Goal: Transaction & Acquisition: Purchase product/service

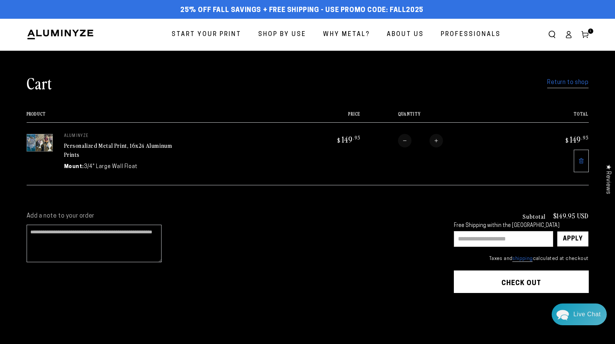
click at [565, 82] on link "Return to shop" at bounding box center [567, 82] width 41 height 11
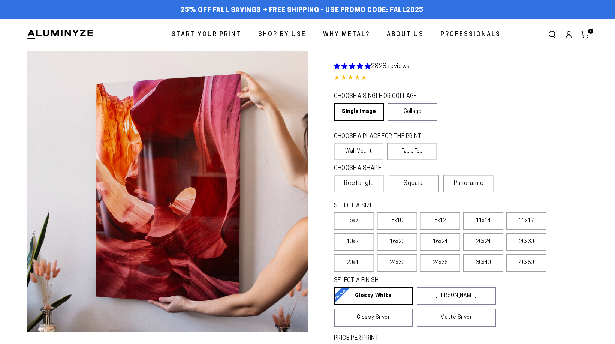
select select "**********"
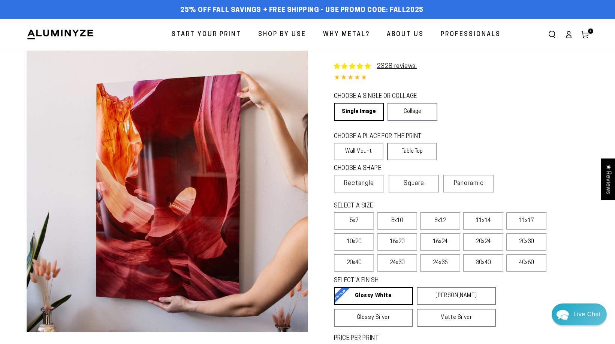
click at [415, 150] on label "Table Top" at bounding box center [412, 151] width 50 height 17
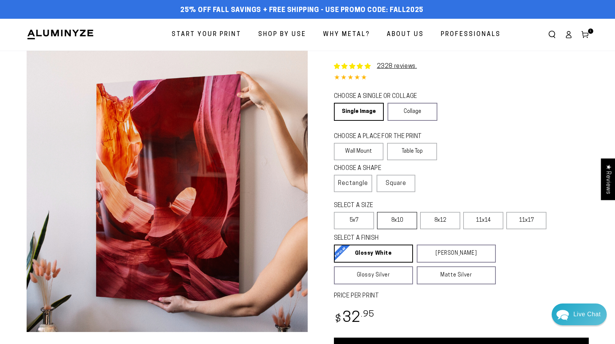
click at [402, 220] on label "8x10" at bounding box center [397, 220] width 40 height 17
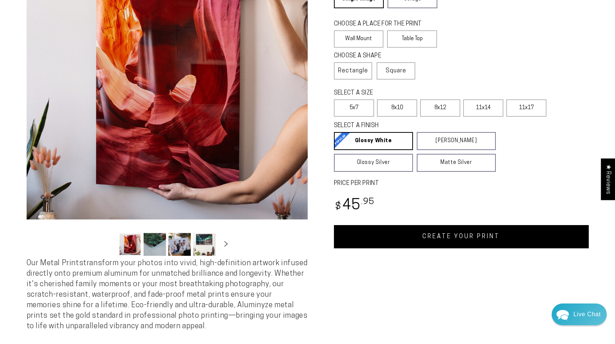
click at [448, 240] on link "CREATE YOUR PRINT" at bounding box center [461, 236] width 255 height 23
select select "**********"
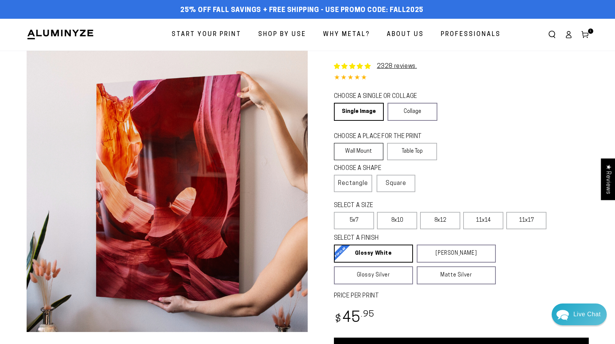
click at [350, 150] on label "Wall Mount" at bounding box center [359, 151] width 50 height 17
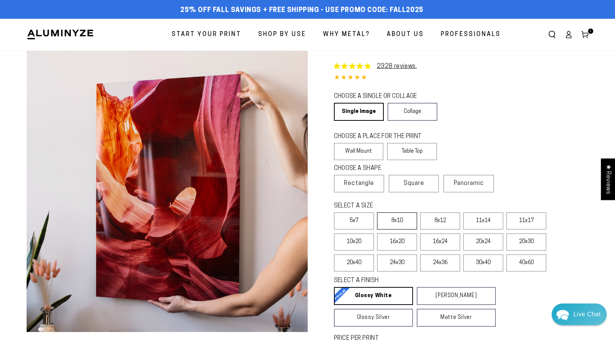
click at [404, 219] on label "8x10" at bounding box center [397, 220] width 40 height 17
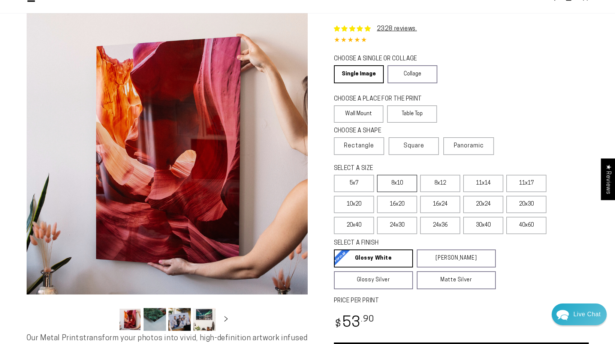
scroll to position [150, 0]
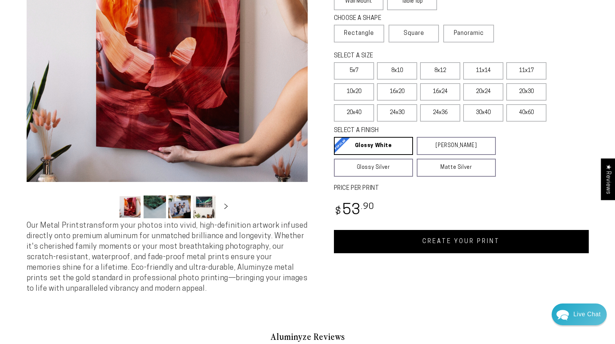
click at [456, 242] on link "CREATE YOUR PRINT" at bounding box center [461, 241] width 255 height 23
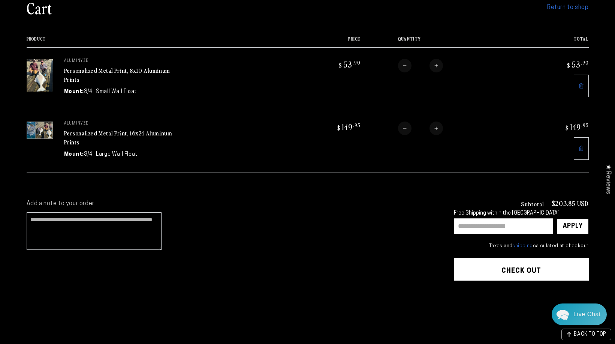
scroll to position [112, 0]
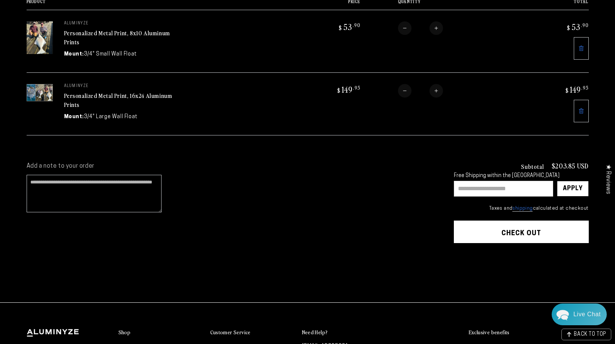
click at [468, 184] on input "text" at bounding box center [503, 189] width 99 height 16
type input "******"
click at [575, 192] on div "Apply" at bounding box center [573, 188] width 20 height 15
click at [575, 192] on div "Apply" at bounding box center [573, 189] width 32 height 16
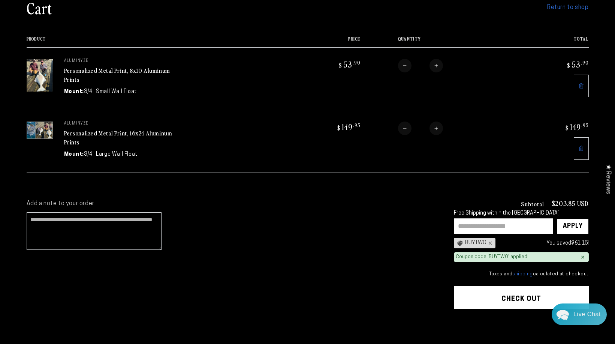
scroll to position [0, 0]
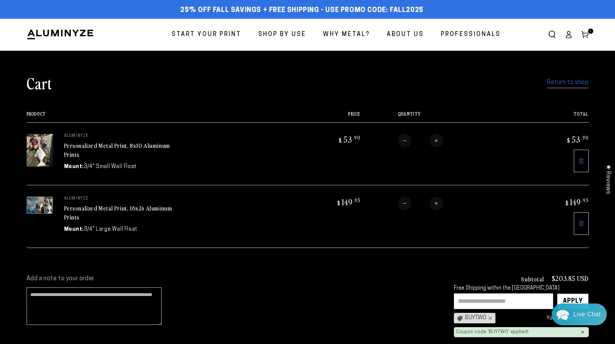
click at [573, 81] on link "Return to shop" at bounding box center [567, 82] width 41 height 11
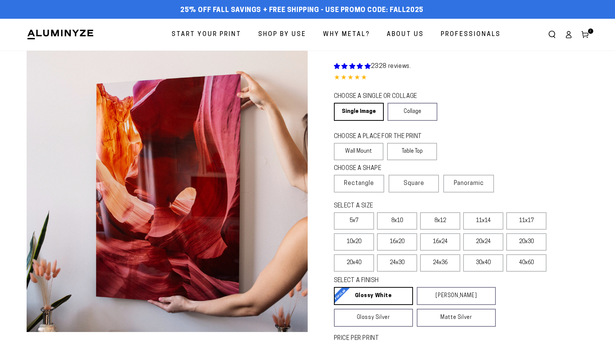
select select "**********"
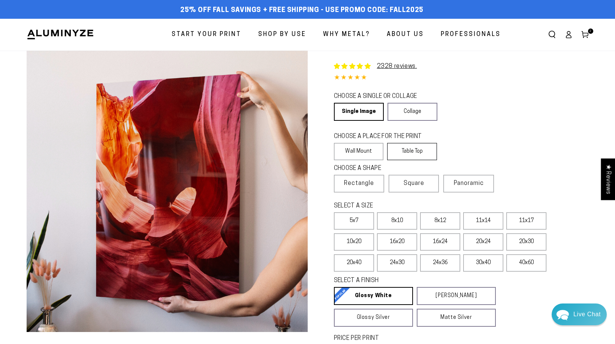
click at [415, 151] on label "Table Top" at bounding box center [412, 151] width 50 height 17
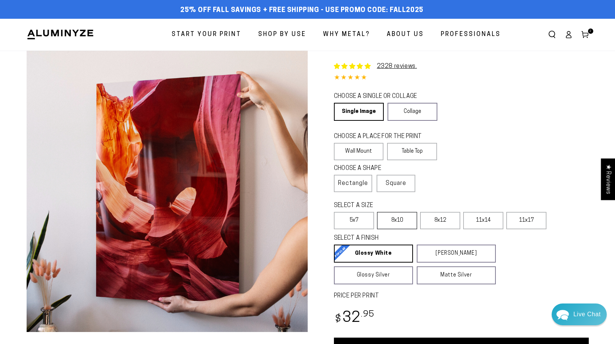
click at [394, 223] on label "8x10" at bounding box center [397, 220] width 40 height 17
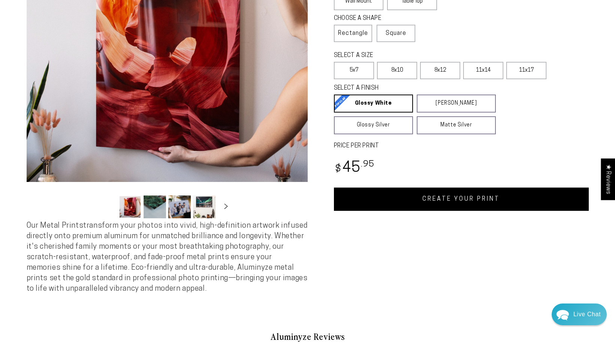
scroll to position [187, 0]
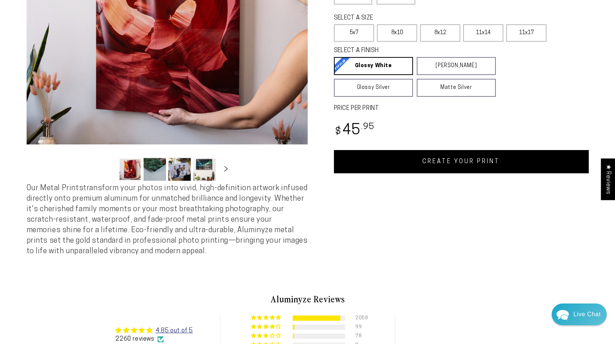
click at [458, 164] on link "CREATE YOUR PRINT" at bounding box center [461, 161] width 255 height 23
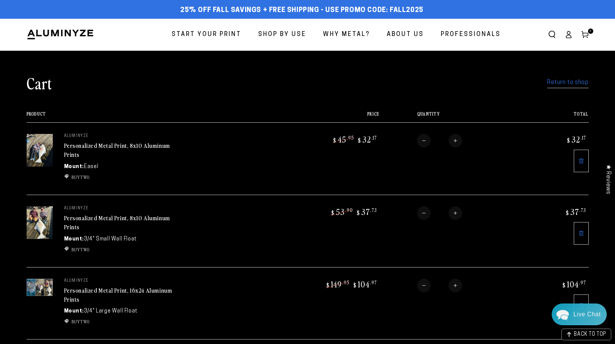
scroll to position [112, 0]
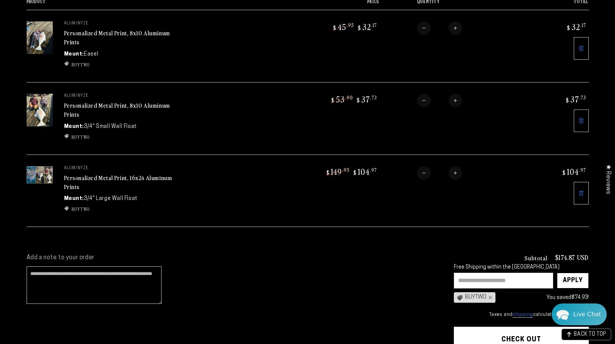
click at [466, 276] on input "text" at bounding box center [503, 280] width 99 height 16
type input "*******"
click at [577, 281] on div "Apply" at bounding box center [573, 280] width 20 height 15
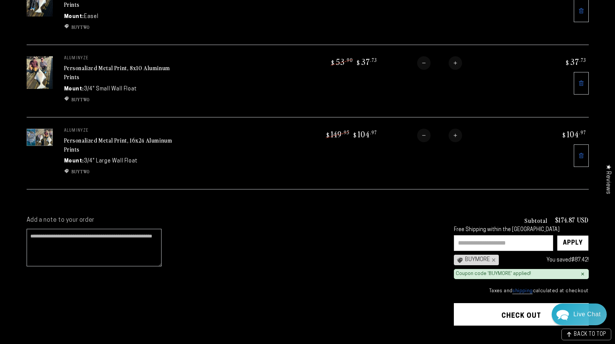
scroll to position [187, 0]
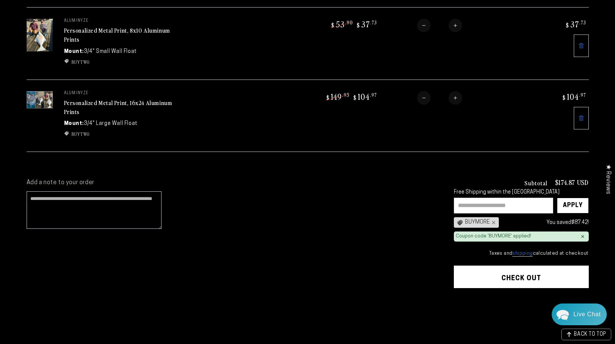
click at [529, 270] on button "Check out" at bounding box center [521, 276] width 135 height 22
